Goal: Ask a question: Seek information or help from site administrators or community

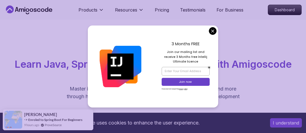
click at [105, 23] on div "All Courses Learn Java, Spring Boot, DevOps & More with Amigoscode Premium Cour…" at bounding box center [153, 77] width 306 height 115
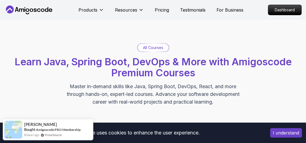
scroll to position [2, 0]
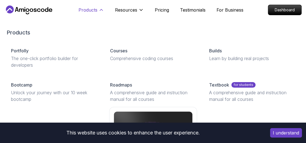
click at [101, 9] on icon at bounding box center [101, 9] width 3 height 1
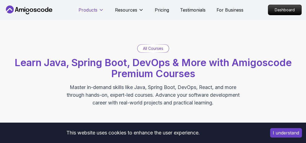
click at [101, 9] on icon at bounding box center [101, 9] width 5 height 5
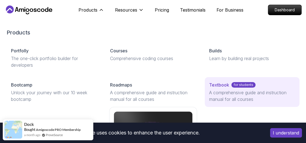
click at [229, 87] on div "Textbook for students" at bounding box center [252, 84] width 86 height 7
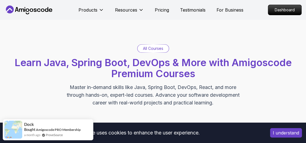
click at [278, 133] on button "I understand" at bounding box center [286, 132] width 32 height 9
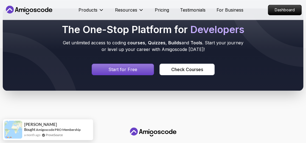
scroll to position [2512, 0]
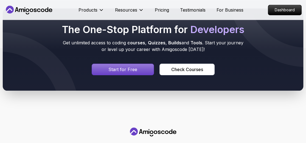
click at [142, 64] on div "Signin page" at bounding box center [123, 69] width 62 height 11
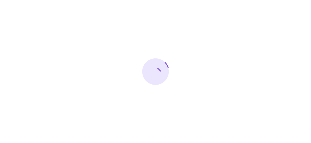
click at [143, 37] on div at bounding box center [155, 71] width 311 height 143
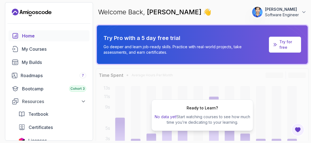
click at [285, 46] on p "Try for free" at bounding box center [287, 44] width 17 height 11
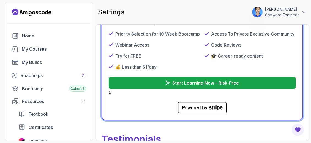
scroll to position [276, 0]
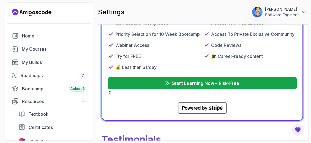
click at [208, 80] on p "Start Learning Now – Risk-Free" at bounding box center [205, 83] width 67 height 7
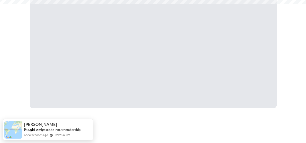
scroll to position [139, 0]
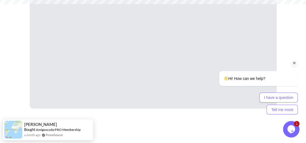
click at [292, 61] on icon "Chat attention grabber" at bounding box center [294, 62] width 5 height 5
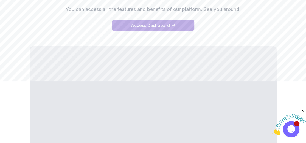
scroll to position [70, 0]
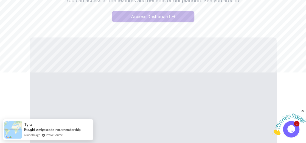
click at [171, 19] on button "Access Dashboard" at bounding box center [153, 16] width 82 height 11
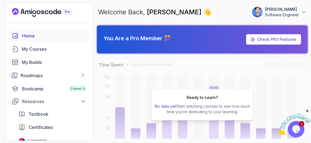
click at [268, 38] on link "Check PRO Features" at bounding box center [276, 39] width 39 height 5
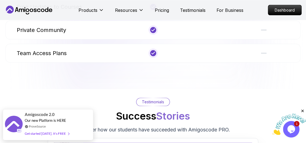
scroll to position [513, 0]
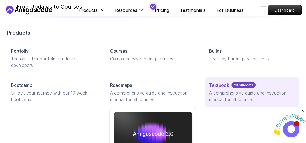
click at [233, 90] on p "A comprehensive guide and instruction manual for all courses" at bounding box center [252, 95] width 86 height 13
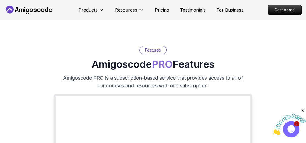
scroll to position [0, 0]
click at [29, 12] on icon at bounding box center [28, 9] width 49 height 9
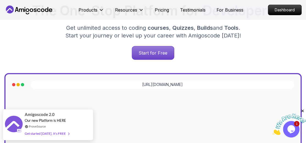
scroll to position [103, 0]
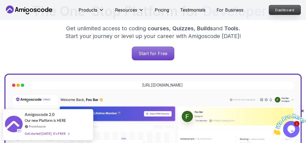
click at [279, 12] on p "Dashboard" at bounding box center [285, 9] width 32 height 9
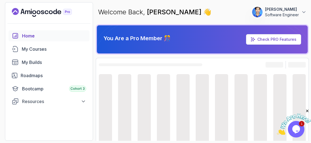
click at [298, 122] on img at bounding box center [294, 124] width 34 height 22
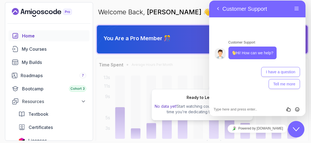
click at [209, 1] on div "Rate this chat Insert emoji" at bounding box center [209, 1] width 0 height 0
click at [209, 1] on textarea at bounding box center [209, 1] width 0 height 0
type textarea "How can I get notes"
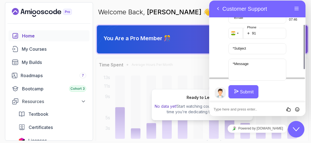
scroll to position [68, 0]
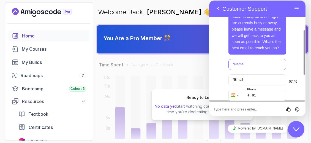
click at [247, 69] on input "* Name" at bounding box center [257, 64] width 58 height 11
click at [248, 67] on input "* Name" at bounding box center [257, 64] width 58 height 11
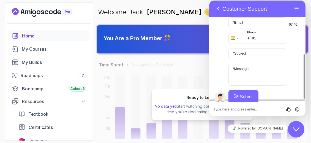
scroll to position [97, 0]
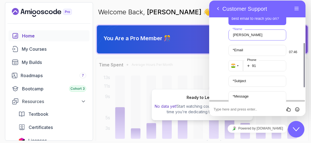
click at [235, 33] on input "vamshi Krishna" at bounding box center [257, 34] width 58 height 11
type input "[PERSON_NAME]"
click at [257, 50] on input "* Email" at bounding box center [257, 50] width 58 height 11
type input "vamshigoud2031@gmail.com"
click at [263, 64] on input "91" at bounding box center [264, 65] width 43 height 11
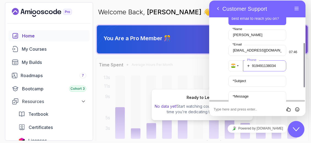
type input "919491138034"
click at [255, 86] on input "* Subject" at bounding box center [257, 81] width 58 height 11
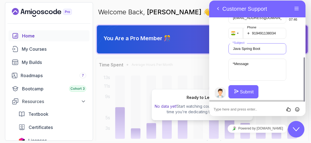
type input "Java Spring Boot"
click at [251, 65] on label "* Message" at bounding box center [240, 64] width 21 height 4
click at [251, 65] on textarea "* Message" at bounding box center [257, 70] width 58 height 22
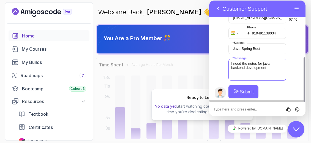
type textarea "I need the notes for java backend development"
click at [246, 91] on button "Submit" at bounding box center [243, 91] width 30 height 13
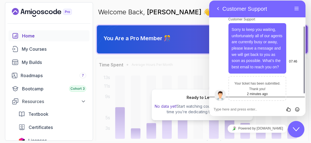
scroll to position [52, 0]
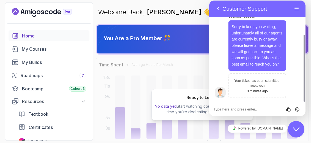
click at [193, 76] on div "Ready to Learn? No data yet! Start watching courses to see how much time you’re…" at bounding box center [202, 104] width 213 height 93
click at [294, 132] on button "Close Chat This icon closes the chat window." at bounding box center [296, 129] width 16 height 16
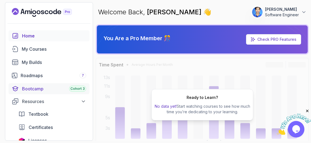
click at [66, 91] on div "Bootcamp Cohort 3" at bounding box center [54, 88] width 64 height 7
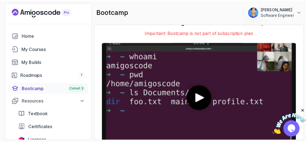
scroll to position [33, 0]
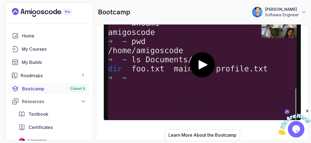
click at [228, 137] on div "Learn More About the Bootcamp" at bounding box center [202, 134] width 68 height 7
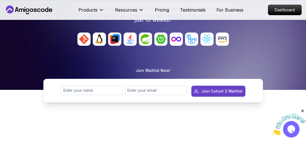
scroll to position [119, 0]
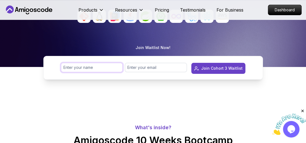
click at [106, 68] on input "text" at bounding box center [92, 67] width 62 height 9
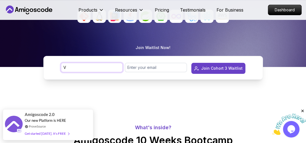
click at [106, 68] on input "V" at bounding box center [92, 67] width 62 height 9
type input "[PERSON_NAME]"
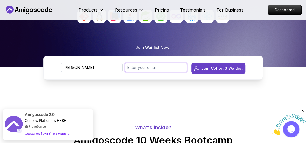
click at [137, 70] on input "email" at bounding box center [156, 67] width 62 height 9
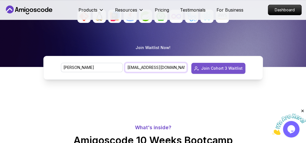
type input "vamshigoud2031@gmail.com"
click at [212, 65] on div "Join Cohort 3 Waitlist" at bounding box center [222, 67] width 42 height 5
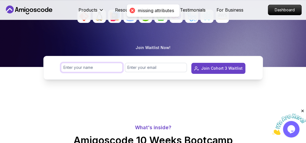
click at [102, 66] on input "text" at bounding box center [92, 67] width 62 height 9
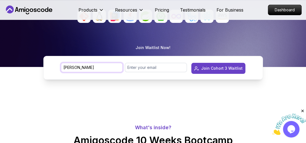
type input "VamshiKrishna"
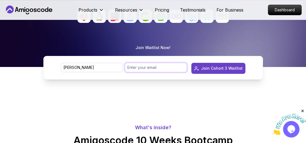
click at [134, 66] on input "email" at bounding box center [156, 67] width 62 height 9
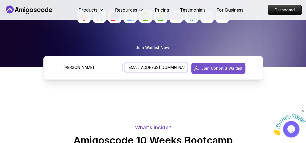
type input "vamshigoud2031@gmail.com"
click at [211, 64] on button "Join Cohort 3 Waitlist" at bounding box center [219, 68] width 54 height 11
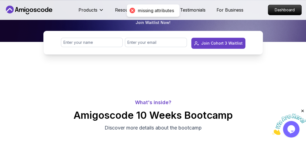
scroll to position [144, 0]
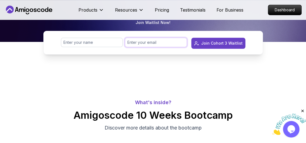
click at [141, 43] on input "email" at bounding box center [156, 42] width 62 height 9
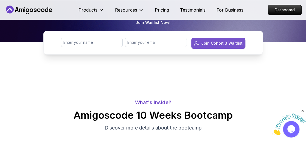
click at [211, 38] on button "Join Cohort 3 Waitlist" at bounding box center [219, 43] width 54 height 11
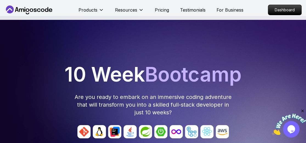
scroll to position [0, 0]
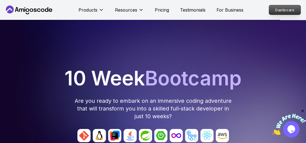
click at [289, 5] on p "Dashboard" at bounding box center [285, 9] width 32 height 9
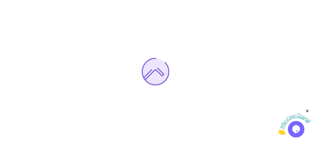
click at [306, 111] on icon "Close" at bounding box center [307, 110] width 5 height 5
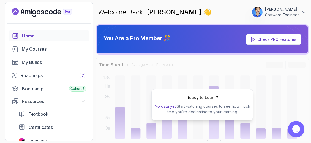
click at [261, 38] on link "Check PRO Features" at bounding box center [276, 39] width 39 height 5
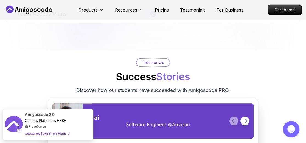
scroll to position [589, 0]
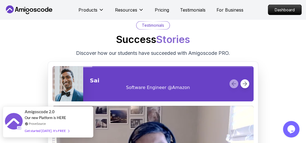
click at [67, 132] on span at bounding box center [67, 130] width 3 height 4
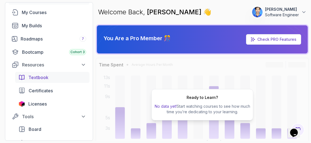
scroll to position [44, 0]
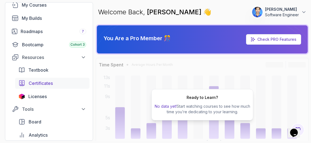
click at [36, 80] on span "Certificates" at bounding box center [41, 83] width 24 height 7
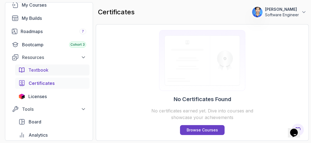
click at [42, 71] on span "Textbook" at bounding box center [38, 70] width 20 height 7
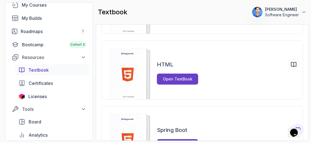
scroll to position [96, 0]
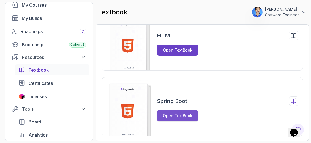
click at [191, 112] on button "Open TextBook" at bounding box center [177, 115] width 41 height 11
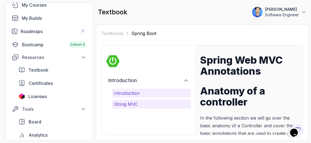
click at [133, 104] on p "String MVC" at bounding box center [151, 104] width 75 height 7
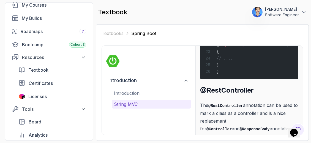
scroll to position [3180, 0]
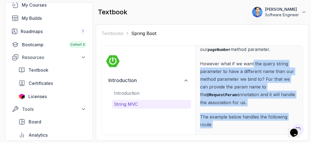
drag, startPoint x: 252, startPoint y: 72, endPoint x: 264, endPoint y: 26, distance: 47.2
click at [264, 26] on div "Textbooks Spring Boot String MVC Introduction Introduction String MVC Spring We…" at bounding box center [202, 82] width 213 height 116
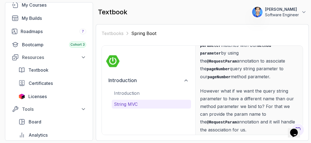
click at [254, 120] on p "However what if we want the query string parameter to have a different name tha…" at bounding box center [249, 110] width 98 height 46
click at [38, 95] on span "Licenses" at bounding box center [37, 96] width 18 height 7
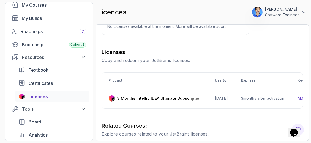
scroll to position [44, 0]
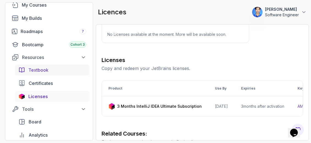
click at [41, 71] on span "Textbook" at bounding box center [38, 70] width 20 height 7
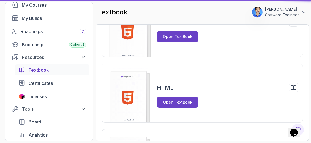
scroll to position [5, 0]
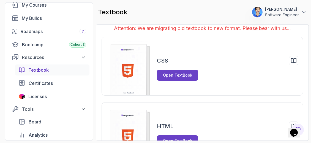
click at [15, 64] on link "Textbook" at bounding box center [52, 69] width 74 height 11
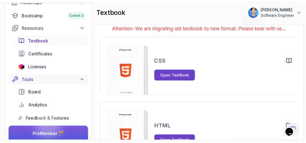
scroll to position [95, 0]
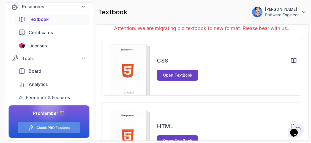
click at [50, 129] on link "Check PRO Features" at bounding box center [53, 127] width 34 height 4
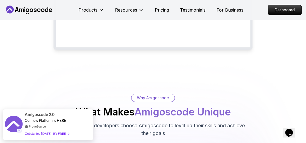
scroll to position [27, 0]
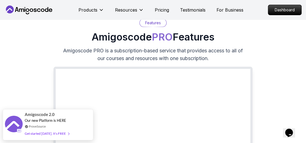
click at [43, 10] on icon at bounding box center [28, 9] width 49 height 9
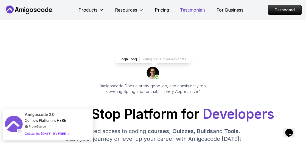
click at [196, 10] on p "Testimonials" at bounding box center [193, 10] width 26 height 7
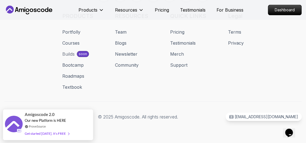
scroll to position [1347, 0]
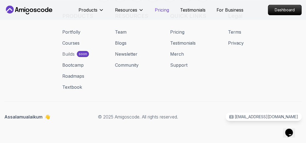
click at [167, 11] on p "Pricing" at bounding box center [162, 10] width 14 height 7
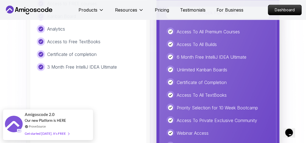
scroll to position [1234, 0]
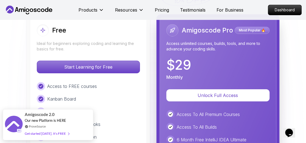
click at [196, 89] on button "Unlock Full Access" at bounding box center [218, 95] width 103 height 12
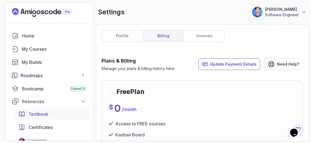
click at [35, 111] on span "Textbook" at bounding box center [38, 114] width 20 height 7
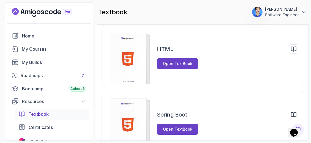
scroll to position [27, 0]
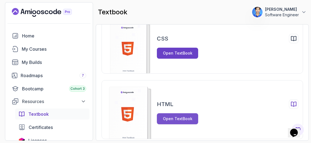
click at [175, 114] on button "Open TextBook" at bounding box center [177, 118] width 41 height 11
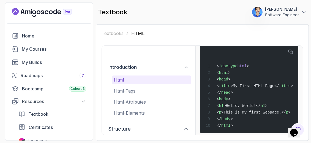
scroll to position [147, 0]
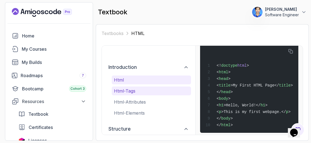
click at [129, 89] on p "html-tags" at bounding box center [151, 90] width 75 height 7
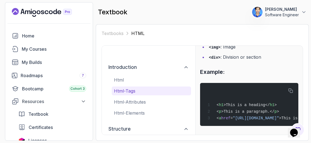
scroll to position [125, 0]
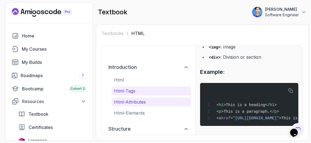
click at [138, 102] on p "html-attributes" at bounding box center [151, 101] width 75 height 7
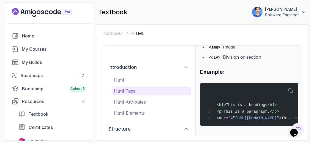
scroll to position [118, 0]
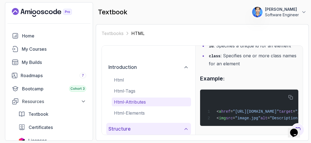
click at [185, 129] on icon at bounding box center [185, 128] width 5 height 5
click at [185, 129] on icon at bounding box center [185, 128] width 3 height 1
click at [185, 129] on icon at bounding box center [185, 128] width 5 height 5
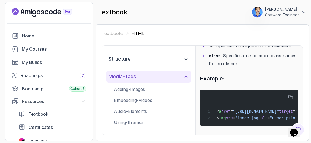
click at [183, 74] on icon at bounding box center [185, 76] width 5 height 5
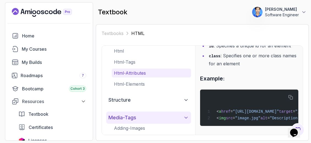
scroll to position [26, 0]
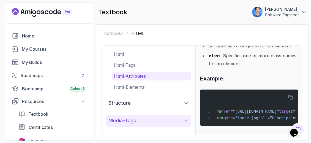
click at [186, 119] on icon at bounding box center [185, 120] width 5 height 5
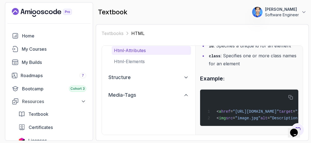
scroll to position [70, 0]
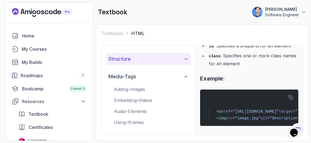
click at [186, 59] on icon at bounding box center [185, 58] width 5 height 5
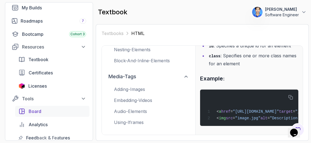
scroll to position [55, 0]
click at [46, 59] on span "Textbook" at bounding box center [38, 59] width 20 height 7
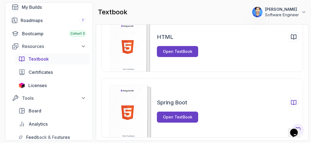
scroll to position [96, 0]
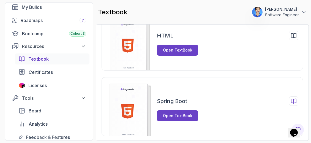
click at [296, 100] on icon at bounding box center [293, 101] width 5 height 5
click at [294, 99] on icon at bounding box center [293, 101] width 5 height 5
click at [193, 114] on button "Open TextBook" at bounding box center [177, 115] width 41 height 11
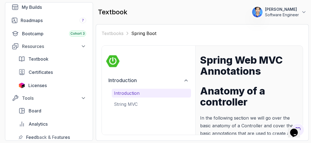
scroll to position [110, 0]
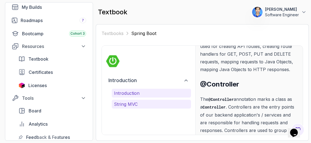
click at [176, 103] on p "String MVC" at bounding box center [151, 104] width 75 height 7
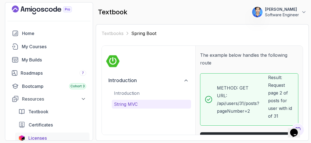
scroll to position [0, 0]
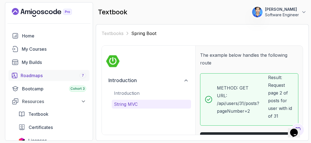
click at [38, 78] on div "Roadmaps 7" at bounding box center [53, 75] width 65 height 7
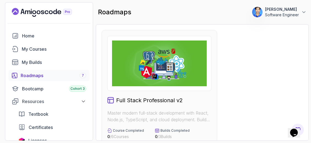
click at [189, 92] on div "Full Stack Professional v2 Master modern full-stack development with React, Nod…" at bounding box center [158, 95] width 115 height 131
click at [187, 80] on img at bounding box center [159, 63] width 95 height 46
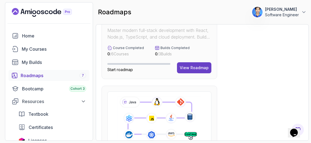
scroll to position [27, 0]
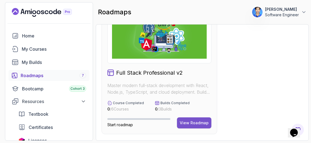
click at [195, 120] on div "View Roadmap" at bounding box center [193, 122] width 29 height 5
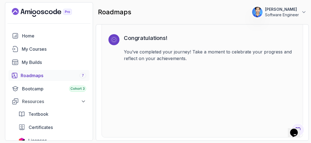
scroll to position [1609, 0]
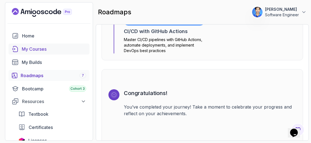
click at [40, 49] on div "My Courses" at bounding box center [54, 49] width 64 height 7
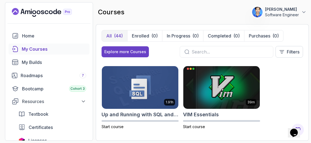
scroll to position [1425, 0]
click at [33, 76] on div "Roadmaps 7" at bounding box center [53, 75] width 65 height 7
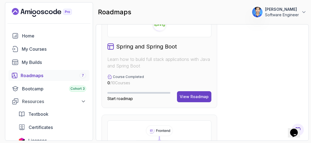
scroll to position [440, 0]
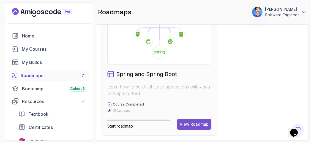
click at [197, 121] on div "View Roadmap" at bounding box center [193, 123] width 29 height 5
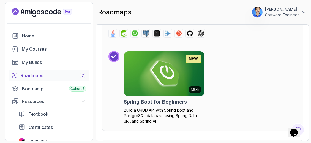
scroll to position [253, 0]
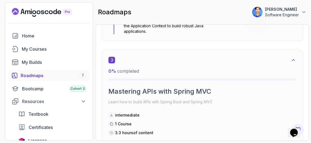
scroll to position [529, 0]
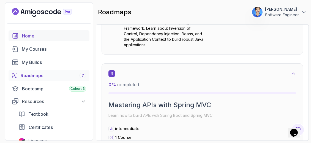
click at [36, 37] on div "Home" at bounding box center [54, 35] width 64 height 7
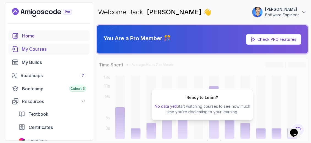
click at [49, 51] on div "My Courses" at bounding box center [54, 49] width 64 height 7
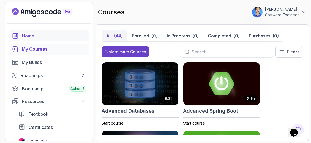
click at [18, 37] on icon "home" at bounding box center [15, 35] width 7 height 7
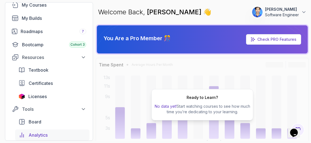
scroll to position [40, 0]
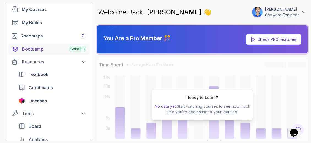
click at [37, 46] on div "Bootcamp Cohort 3" at bounding box center [54, 49] width 64 height 7
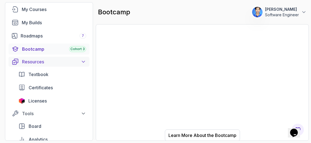
scroll to position [33, 0]
click at [293, 128] on icon "$i18n('chat', 'chat_widget')" at bounding box center [294, 132] width 8 height 8
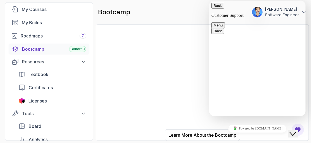
scroll to position [52, 0]
click at [202, 9] on div "bootcamp 17 Points Vamshi Krishna Software Engineer" at bounding box center [202, 12] width 213 height 20
click at [225, 22] on button "Menu" at bounding box center [217, 25] width 13 height 6
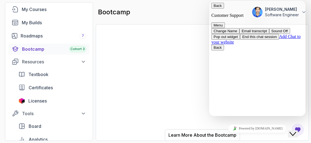
click at [296, 130] on icon "Close Chat This icon closes the chat window." at bounding box center [292, 133] width 7 height 7
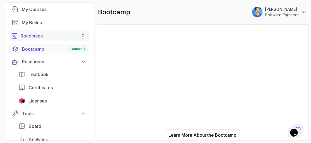
click at [33, 36] on div "Roadmaps 7" at bounding box center [53, 35] width 65 height 7
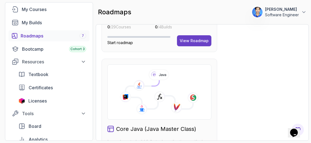
scroll to position [302, 0]
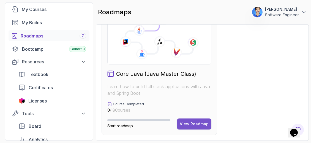
click at [202, 122] on div "View Roadmap" at bounding box center [193, 123] width 29 height 5
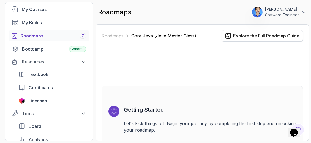
click at [255, 35] on div "Explore the Full Roadmap Guide" at bounding box center [266, 35] width 66 height 7
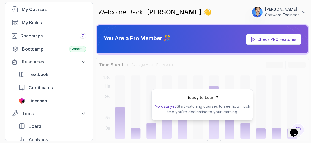
click at [244, 78] on div "Ready to Learn? No data yet! Start watching courses to see how much time you’re…" at bounding box center [202, 104] width 213 height 93
click at [218, 97] on div "Ready to Learn? No data yet! Start watching courses to see how much time you’re…" at bounding box center [202, 104] width 102 height 31
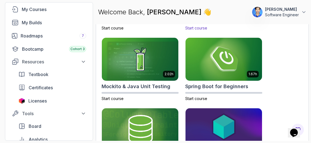
scroll to position [460, 0]
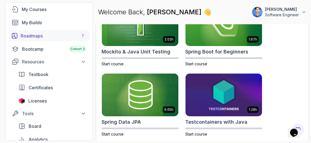
click at [33, 34] on div "Roadmaps 7" at bounding box center [53, 35] width 65 height 7
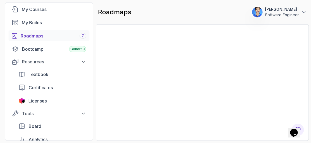
click at [36, 7] on div "My Courses" at bounding box center [54, 9] width 64 height 7
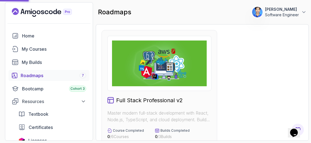
click at [39, 11] on icon "Landing page" at bounding box center [39, 12] width 4 height 4
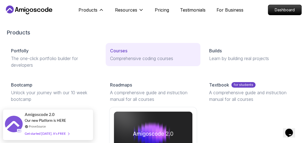
click at [131, 60] on p "Comprehensive coding courses" at bounding box center [153, 58] width 86 height 7
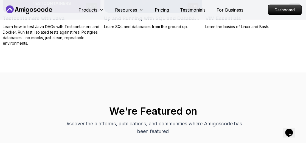
scroll to position [1567, 0]
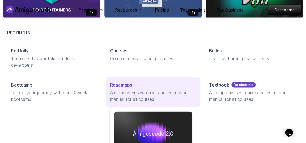
click at [145, 85] on div "Roadmaps" at bounding box center [153, 84] width 86 height 7
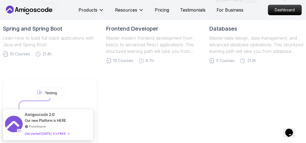
scroll to position [247, 0]
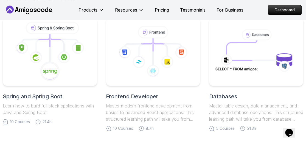
scroll to position [180, 0]
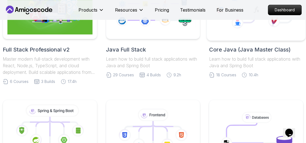
click at [249, 34] on icon at bounding box center [256, 5] width 89 height 62
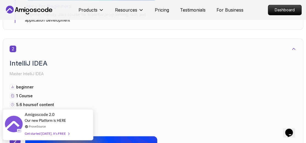
scroll to position [385, 0]
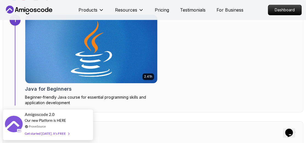
click at [136, 64] on img at bounding box center [91, 48] width 139 height 71
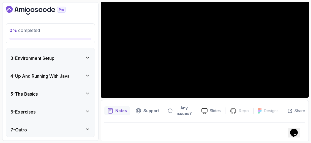
scroll to position [104, 0]
